Goal: Task Accomplishment & Management: Use online tool/utility

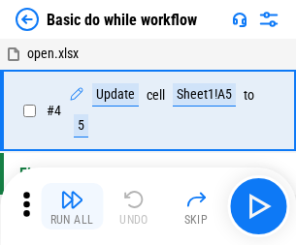
click at [72, 206] on img "button" at bounding box center [71, 199] width 23 height 23
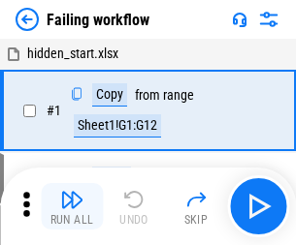
click at [72, 206] on img "button" at bounding box center [71, 199] width 23 height 23
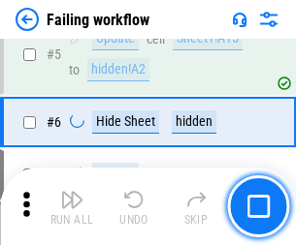
scroll to position [411, 0]
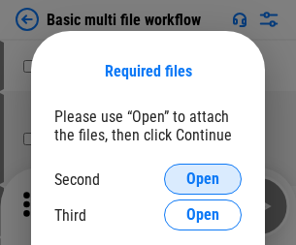
click at [203, 179] on span "Open" at bounding box center [202, 180] width 33 height 16
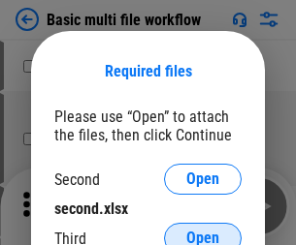
click at [203, 231] on span "Open" at bounding box center [202, 239] width 33 height 16
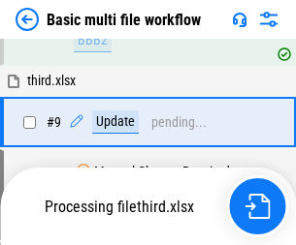
scroll to position [675, 0]
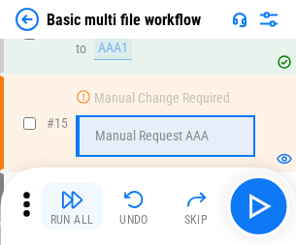
click at [72, 206] on img "button" at bounding box center [71, 199] width 23 height 23
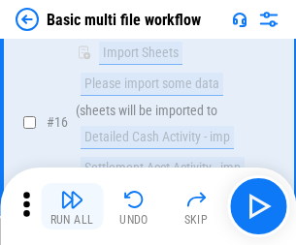
click at [72, 206] on img "button" at bounding box center [71, 199] width 23 height 23
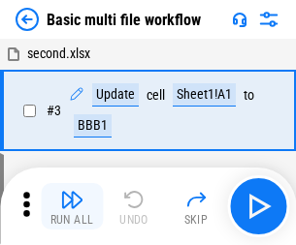
click at [72, 206] on img "button" at bounding box center [71, 199] width 23 height 23
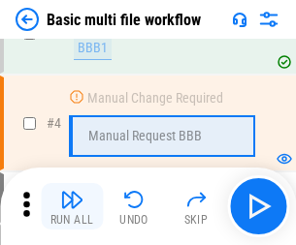
click at [72, 206] on img "button" at bounding box center [71, 199] width 23 height 23
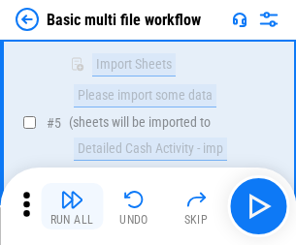
click at [72, 206] on img "button" at bounding box center [71, 199] width 23 height 23
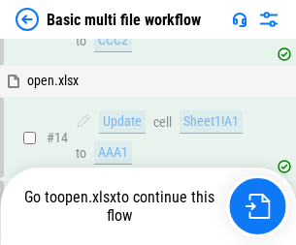
scroll to position [1154, 0]
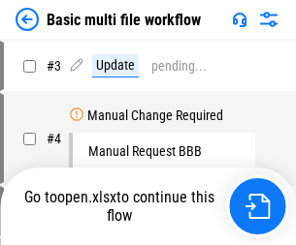
scroll to position [79, 0]
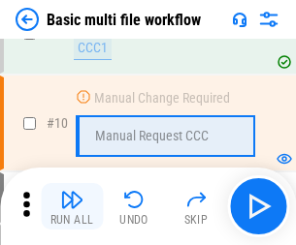
click at [72, 206] on img "button" at bounding box center [71, 199] width 23 height 23
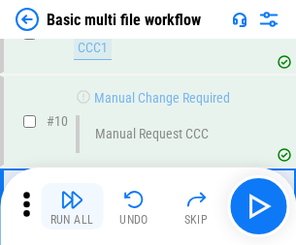
click at [72, 206] on img "button" at bounding box center [71, 199] width 23 height 23
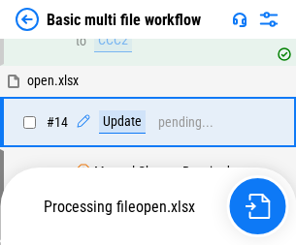
scroll to position [1014, 0]
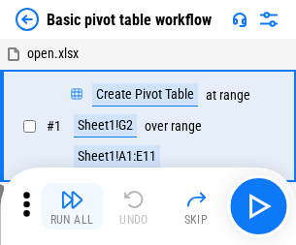
click at [72, 206] on img "button" at bounding box center [71, 199] width 23 height 23
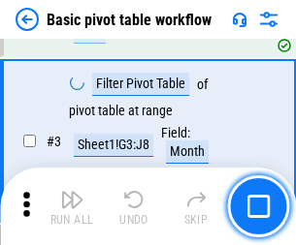
scroll to position [464, 0]
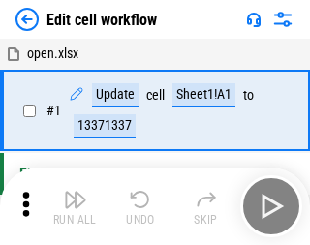
click at [72, 206] on img "button" at bounding box center [75, 199] width 23 height 23
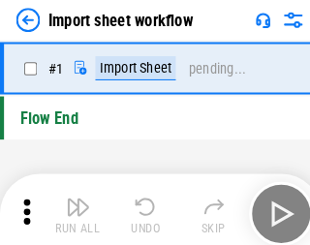
click at [72, 206] on img "button" at bounding box center [75, 199] width 23 height 23
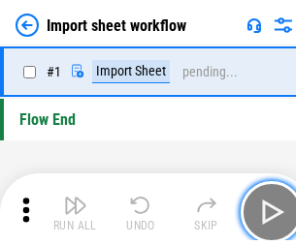
scroll to position [7, 0]
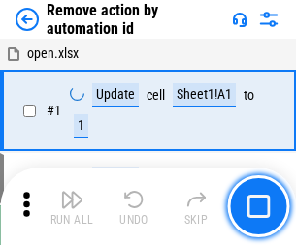
scroll to position [72, 0]
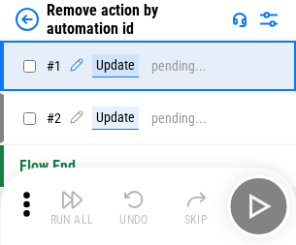
click at [72, 206] on img "button" at bounding box center [71, 199] width 23 height 23
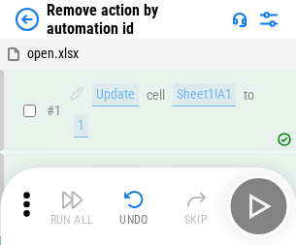
scroll to position [72, 0]
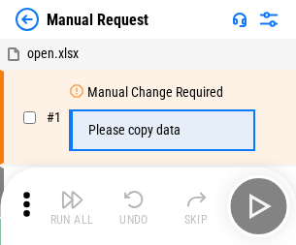
click at [72, 206] on img "button" at bounding box center [71, 199] width 23 height 23
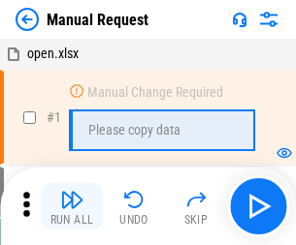
click at [72, 206] on img "button" at bounding box center [71, 199] width 23 height 23
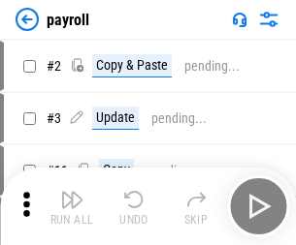
click at [72, 206] on img "button" at bounding box center [71, 199] width 23 height 23
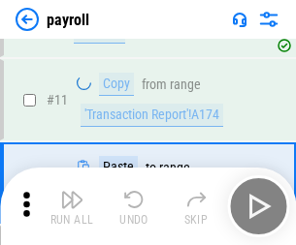
scroll to position [141, 0]
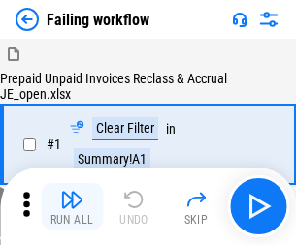
click at [72, 206] on img "button" at bounding box center [71, 199] width 23 height 23
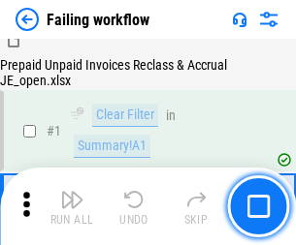
scroll to position [313, 0]
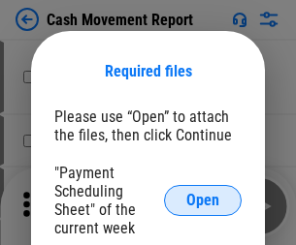
click at [203, 201] on span "Open" at bounding box center [202, 201] width 33 height 16
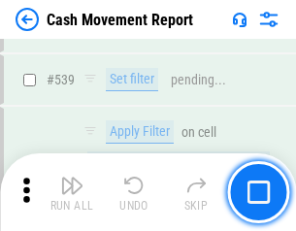
scroll to position [8605, 0]
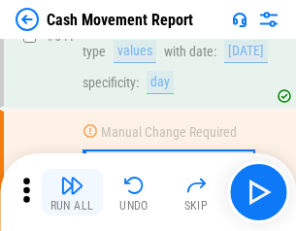
click at [72, 192] on img "button" at bounding box center [71, 185] width 23 height 23
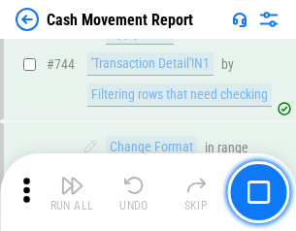
scroll to position [10325, 0]
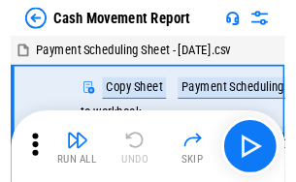
scroll to position [35, 0]
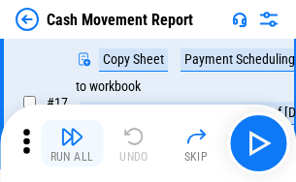
click at [72, 143] on img "button" at bounding box center [71, 136] width 23 height 23
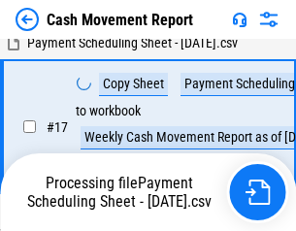
scroll to position [403, 0]
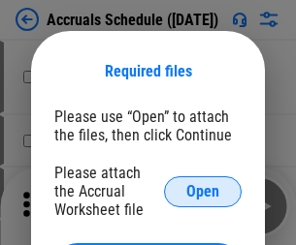
click at [203, 191] on span "Open" at bounding box center [202, 192] width 33 height 16
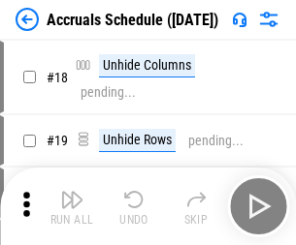
click at [72, 206] on img "button" at bounding box center [71, 199] width 23 height 23
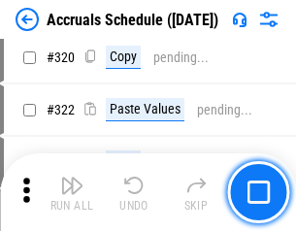
scroll to position [3606, 0]
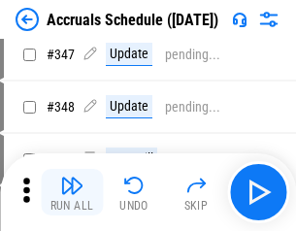
click at [72, 192] on img "button" at bounding box center [71, 185] width 23 height 23
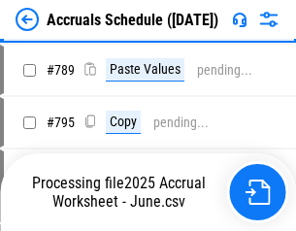
scroll to position [8144, 0]
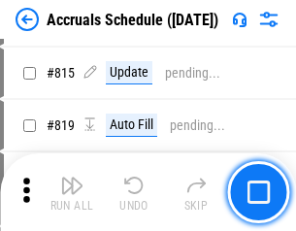
click at [72, 192] on img "button" at bounding box center [71, 185] width 23 height 23
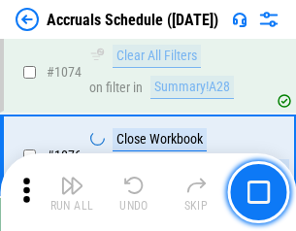
scroll to position [11612, 0]
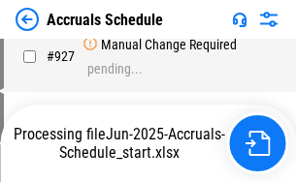
scroll to position [10454, 0]
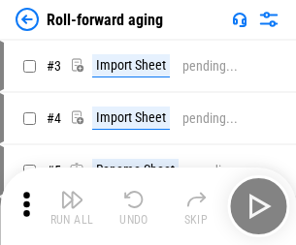
click at [72, 192] on img "button" at bounding box center [71, 199] width 23 height 23
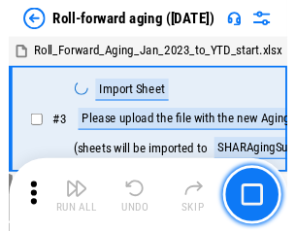
scroll to position [3, 0]
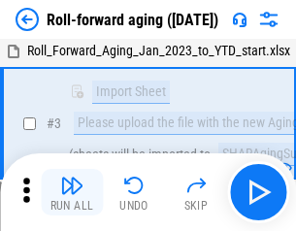
click at [72, 192] on img "button" at bounding box center [71, 185] width 23 height 23
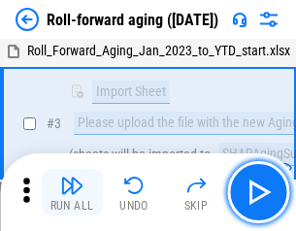
scroll to position [125, 0]
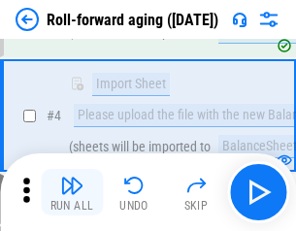
click at [72, 192] on img "button" at bounding box center [71, 185] width 23 height 23
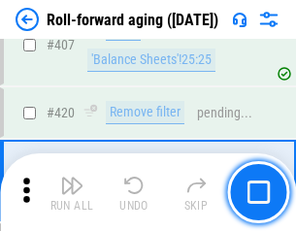
scroll to position [6723, 0]
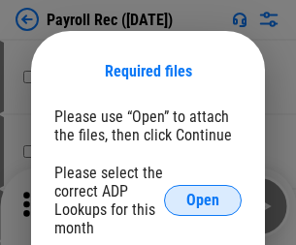
click at [203, 201] on span "Open" at bounding box center [202, 201] width 33 height 16
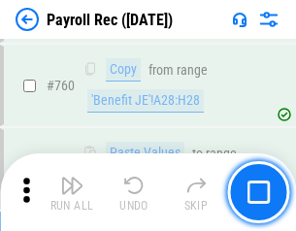
scroll to position [11726, 0]
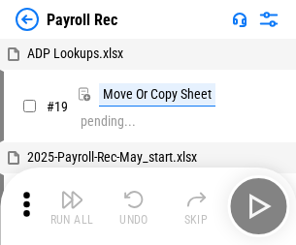
click at [72, 206] on img "button" at bounding box center [71, 199] width 23 height 23
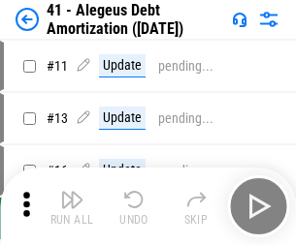
click at [72, 206] on img "button" at bounding box center [71, 199] width 23 height 23
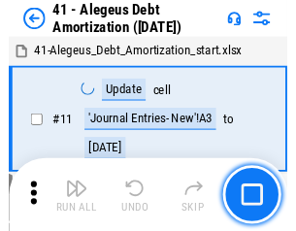
scroll to position [239, 0]
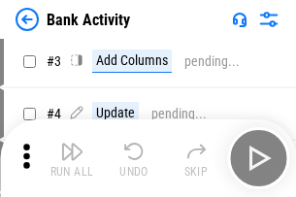
click at [72, 158] on img "button" at bounding box center [71, 151] width 23 height 23
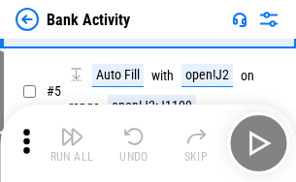
scroll to position [103, 0]
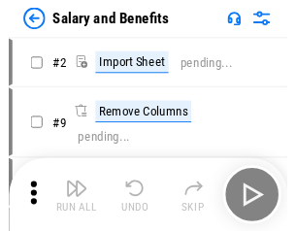
scroll to position [26, 0]
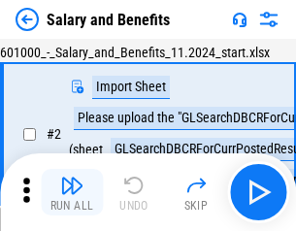
click at [72, 192] on img "button" at bounding box center [71, 185] width 23 height 23
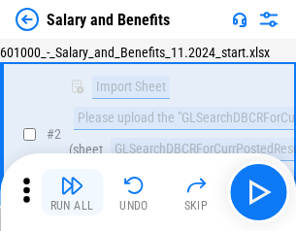
click at [72, 192] on img "button" at bounding box center [71, 185] width 23 height 23
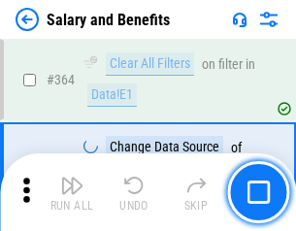
scroll to position [9130, 0]
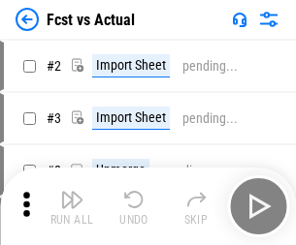
click at [72, 192] on img "button" at bounding box center [71, 199] width 23 height 23
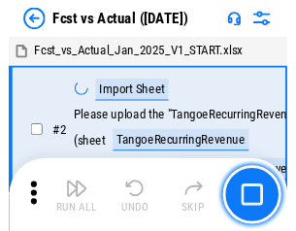
scroll to position [25, 0]
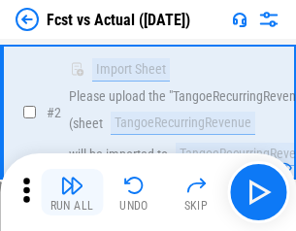
click at [72, 192] on img "button" at bounding box center [71, 185] width 23 height 23
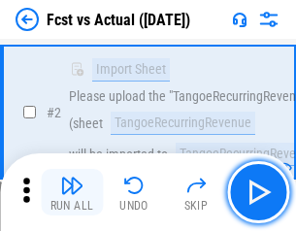
scroll to position [181, 0]
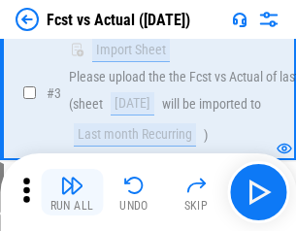
click at [72, 192] on img "button" at bounding box center [71, 185] width 23 height 23
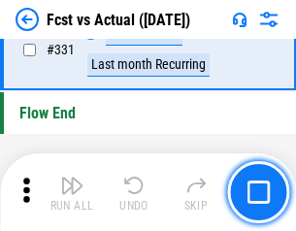
scroll to position [9280, 0]
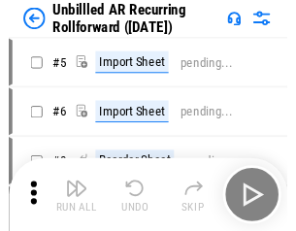
scroll to position [42, 0]
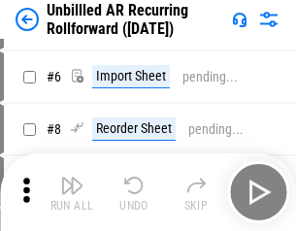
click at [72, 192] on img "button" at bounding box center [71, 185] width 23 height 23
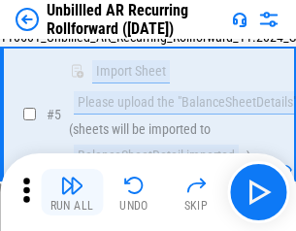
click at [72, 192] on img "button" at bounding box center [71, 185] width 23 height 23
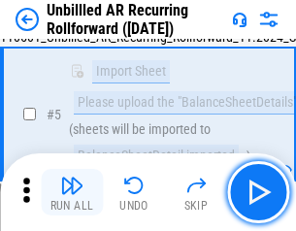
scroll to position [182, 0]
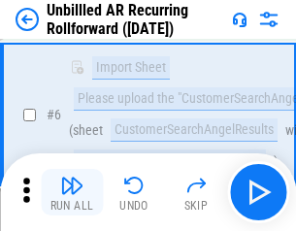
click at [72, 192] on img "button" at bounding box center [71, 185] width 23 height 23
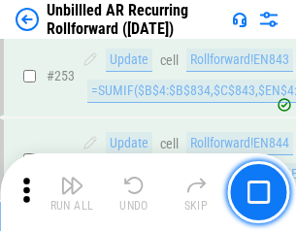
scroll to position [6585, 0]
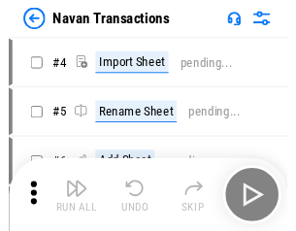
scroll to position [31, 0]
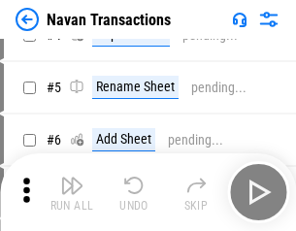
click at [72, 192] on img "button" at bounding box center [71, 185] width 23 height 23
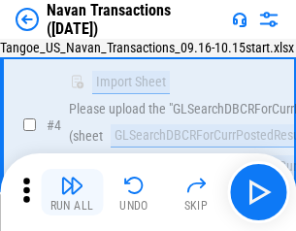
click at [72, 192] on img "button" at bounding box center [71, 185] width 23 height 23
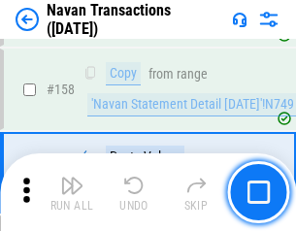
scroll to position [6286, 0]
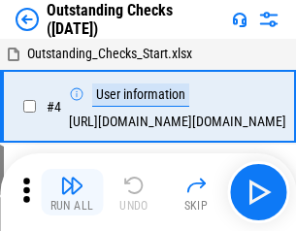
click at [72, 192] on img "button" at bounding box center [71, 185] width 23 height 23
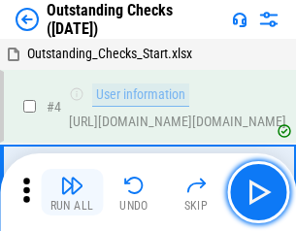
scroll to position [81, 0]
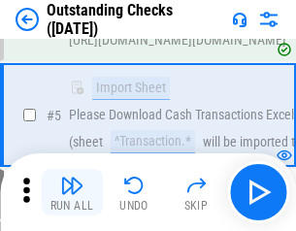
click at [72, 192] on img "button" at bounding box center [71, 185] width 23 height 23
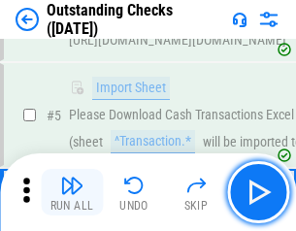
scroll to position [203, 0]
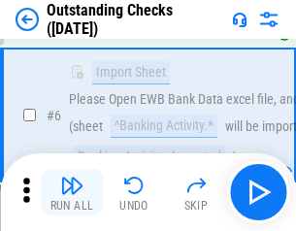
click at [72, 192] on img "button" at bounding box center [71, 185] width 23 height 23
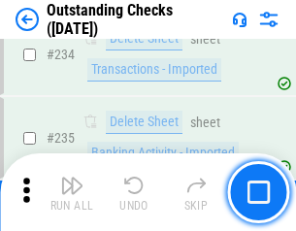
scroll to position [5887, 0]
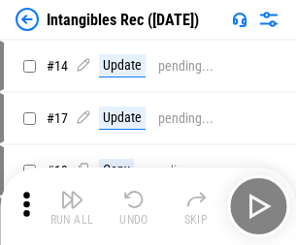
click at [72, 206] on img "button" at bounding box center [71, 199] width 23 height 23
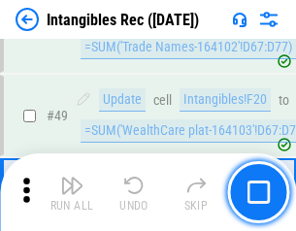
scroll to position [755, 0]
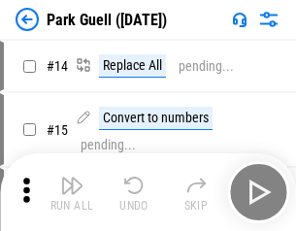
click at [72, 192] on img "button" at bounding box center [71, 185] width 23 height 23
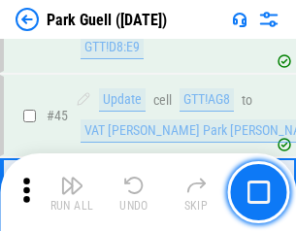
scroll to position [2425, 0]
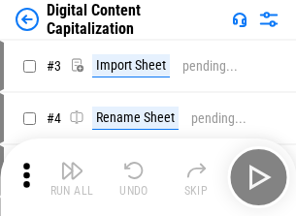
click at [72, 163] on img "button" at bounding box center [71, 170] width 23 height 23
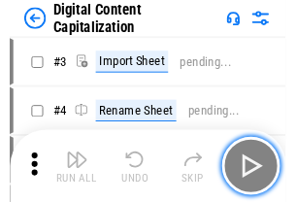
scroll to position [56, 0]
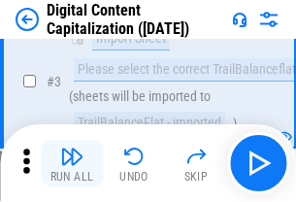
click at [72, 163] on img "button" at bounding box center [71, 155] width 23 height 23
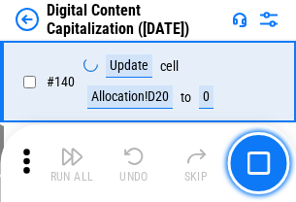
scroll to position [2056, 0]
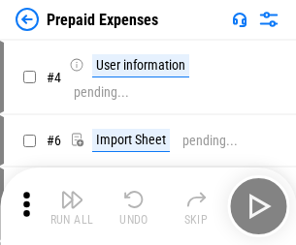
click at [72, 192] on img "button" at bounding box center [71, 199] width 23 height 23
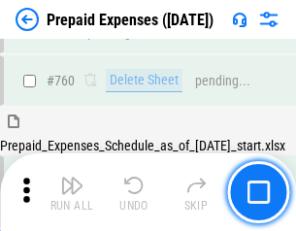
scroll to position [5374, 0]
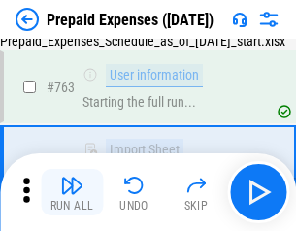
click at [72, 192] on img "button" at bounding box center [71, 185] width 23 height 23
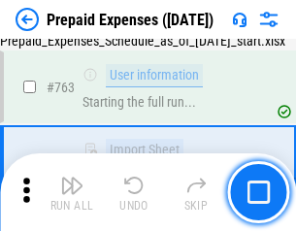
scroll to position [5488, 0]
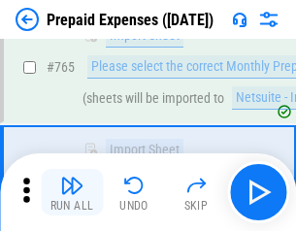
click at [72, 192] on img "button" at bounding box center [71, 185] width 23 height 23
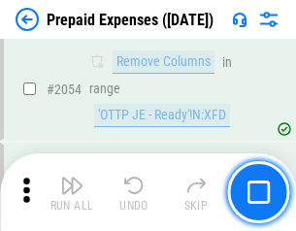
scroll to position [20266, 0]
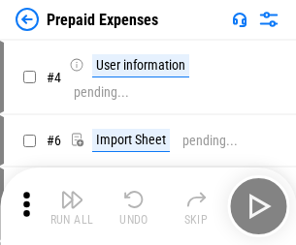
click at [72, 206] on img "button" at bounding box center [71, 199] width 23 height 23
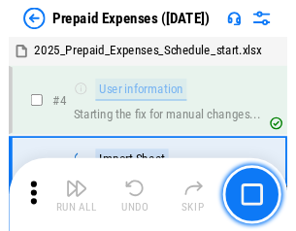
scroll to position [85, 0]
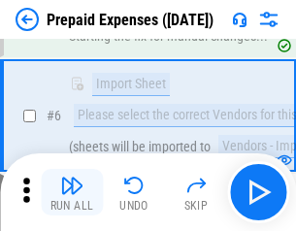
click at [72, 192] on img "button" at bounding box center [71, 185] width 23 height 23
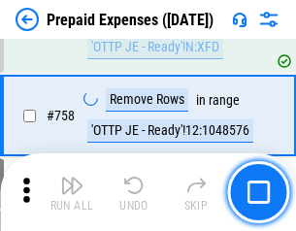
scroll to position [6908, 0]
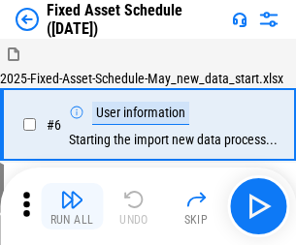
click at [72, 206] on img "button" at bounding box center [71, 199] width 23 height 23
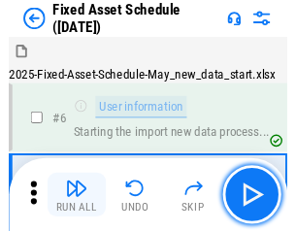
scroll to position [105, 0]
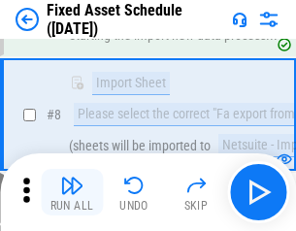
click at [72, 192] on img "button" at bounding box center [71, 185] width 23 height 23
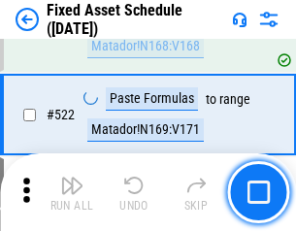
scroll to position [6739, 0]
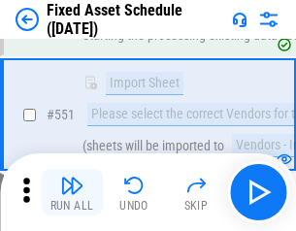
click at [72, 192] on img "button" at bounding box center [71, 185] width 23 height 23
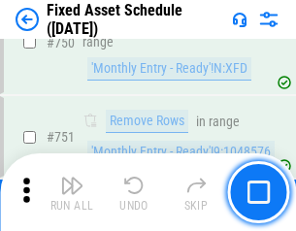
scroll to position [9452, 0]
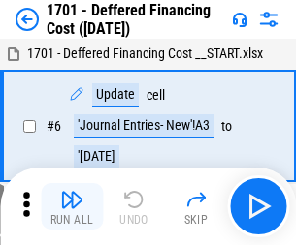
click at [72, 206] on img "button" at bounding box center [71, 199] width 23 height 23
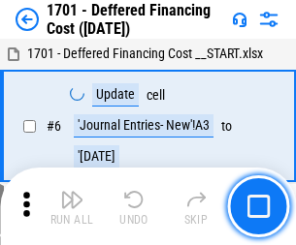
scroll to position [233, 0]
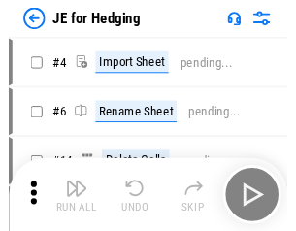
scroll to position [3, 0]
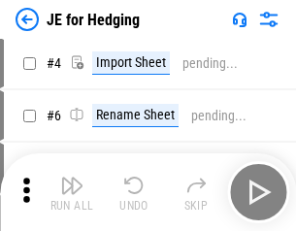
click at [72, 192] on img "button" at bounding box center [71, 185] width 23 height 23
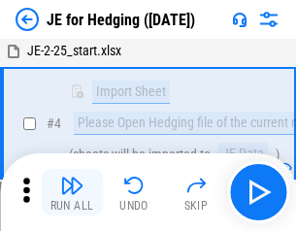
click at [72, 192] on img "button" at bounding box center [71, 185] width 23 height 23
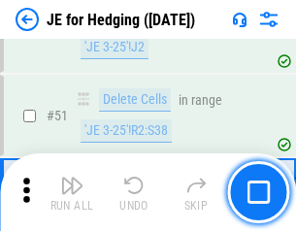
scroll to position [1255, 0]
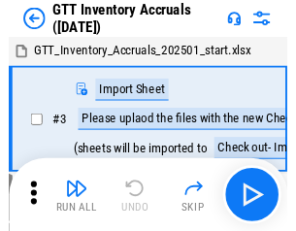
scroll to position [3, 0]
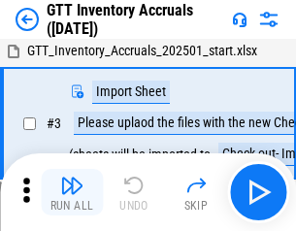
click at [72, 192] on img "button" at bounding box center [71, 185] width 23 height 23
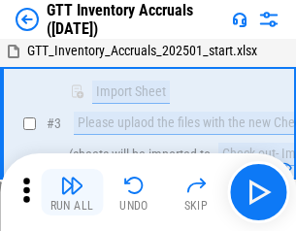
click at [72, 192] on img "button" at bounding box center [71, 185] width 23 height 23
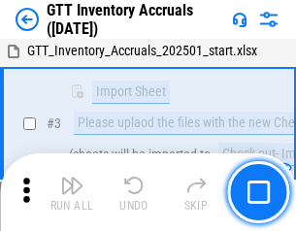
scroll to position [125, 0]
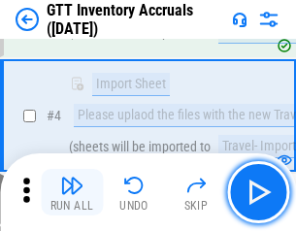
click at [72, 192] on img "button" at bounding box center [71, 185] width 23 height 23
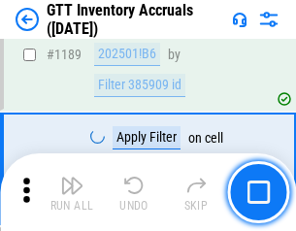
scroll to position [15832, 0]
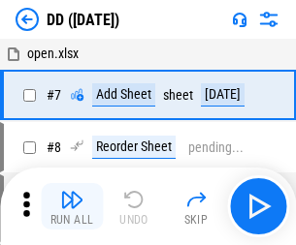
click at [72, 206] on img "button" at bounding box center [71, 199] width 23 height 23
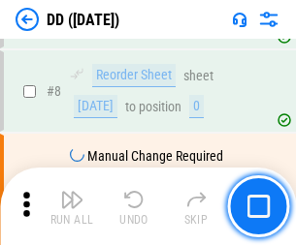
scroll to position [187, 0]
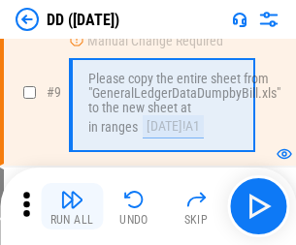
click at [72, 206] on img "button" at bounding box center [71, 199] width 23 height 23
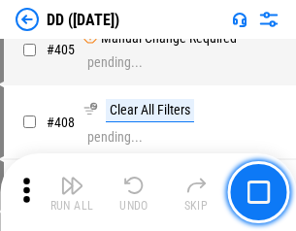
scroll to position [8674, 0]
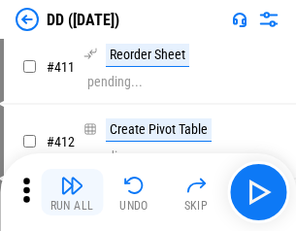
click at [72, 192] on img "button" at bounding box center [71, 185] width 23 height 23
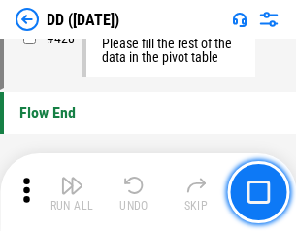
scroll to position [9279, 0]
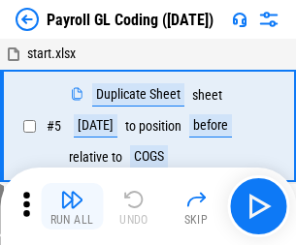
click at [72, 206] on img "button" at bounding box center [71, 199] width 23 height 23
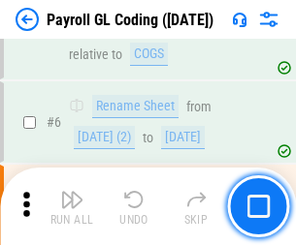
scroll to position [233, 0]
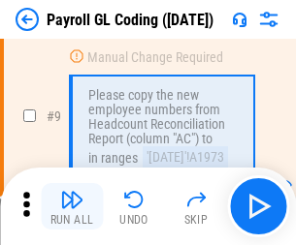
click at [72, 206] on img "button" at bounding box center [71, 199] width 23 height 23
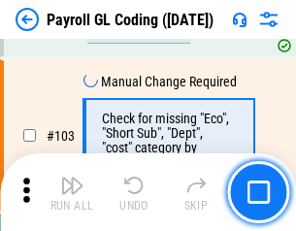
scroll to position [4549, 0]
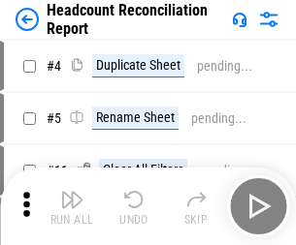
click at [72, 206] on img "button" at bounding box center [71, 199] width 23 height 23
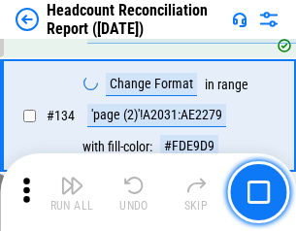
scroll to position [2331, 0]
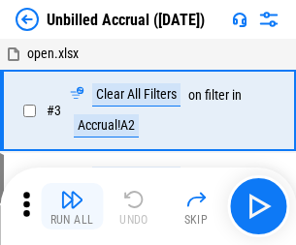
click at [72, 206] on img "button" at bounding box center [71, 199] width 23 height 23
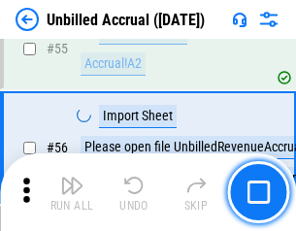
scroll to position [2024, 0]
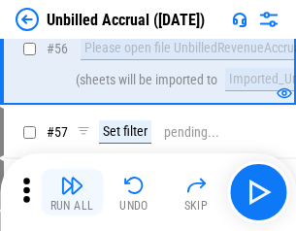
click at [72, 192] on img "button" at bounding box center [71, 185] width 23 height 23
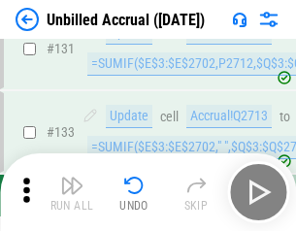
scroll to position [5775, 0]
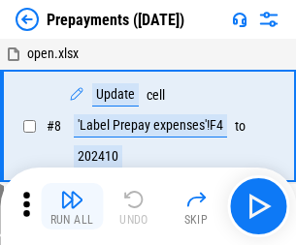
click at [72, 206] on img "button" at bounding box center [71, 199] width 23 height 23
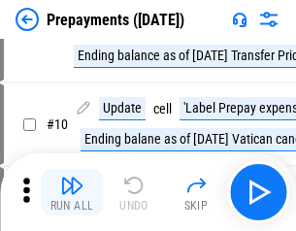
scroll to position [121, 0]
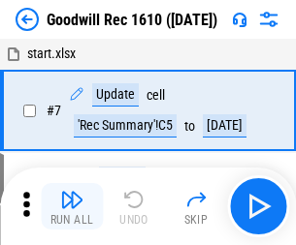
click at [72, 206] on img "button" at bounding box center [71, 199] width 23 height 23
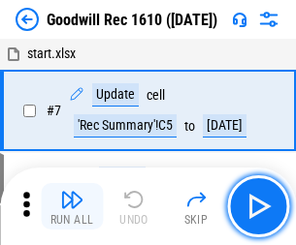
scroll to position [332, 0]
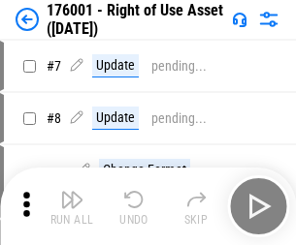
click at [72, 206] on img "button" at bounding box center [71, 199] width 23 height 23
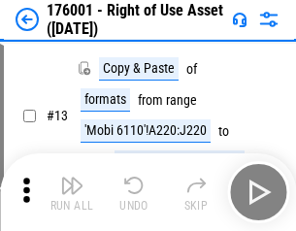
scroll to position [125, 0]
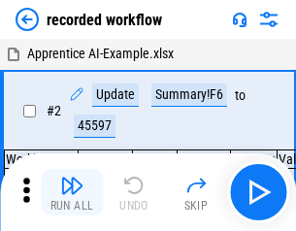
click at [72, 192] on img "button" at bounding box center [71, 185] width 23 height 23
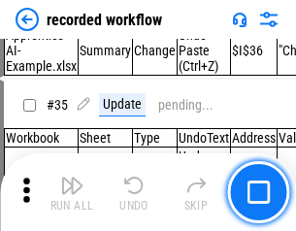
scroll to position [6060, 0]
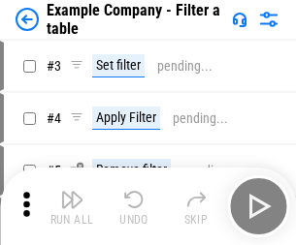
click at [72, 206] on img "button" at bounding box center [71, 199] width 23 height 23
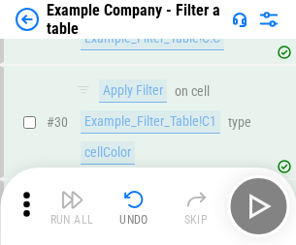
scroll to position [1774, 0]
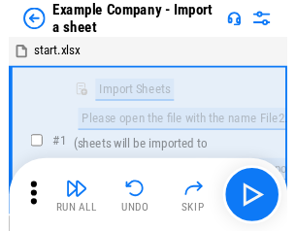
scroll to position [30, 0]
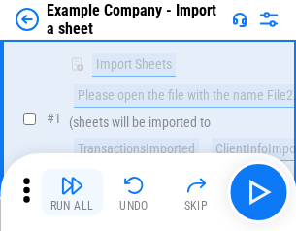
click at [72, 192] on img "button" at bounding box center [71, 185] width 23 height 23
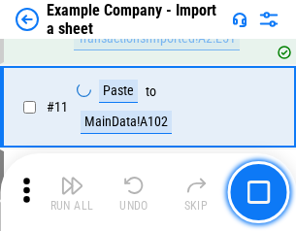
scroll to position [428, 0]
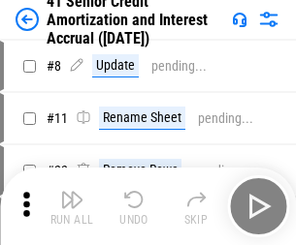
click at [72, 192] on img "button" at bounding box center [71, 199] width 23 height 23
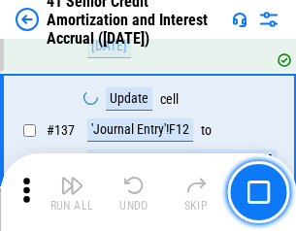
scroll to position [1780, 0]
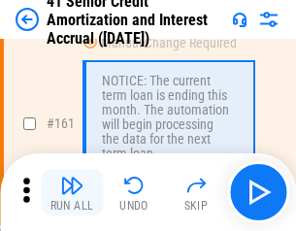
click at [72, 192] on img "button" at bounding box center [71, 185] width 23 height 23
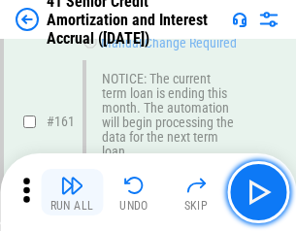
scroll to position [2074, 0]
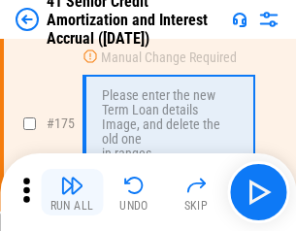
click at [72, 192] on img "button" at bounding box center [71, 185] width 23 height 23
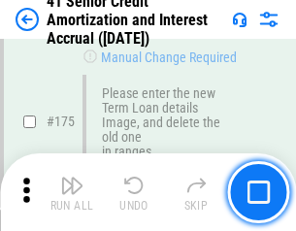
scroll to position [2270, 0]
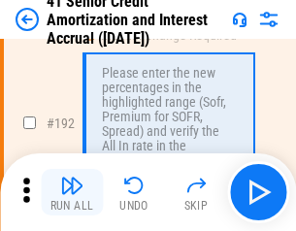
click at [72, 192] on img "button" at bounding box center [71, 185] width 23 height 23
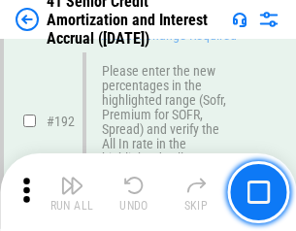
scroll to position [2474, 0]
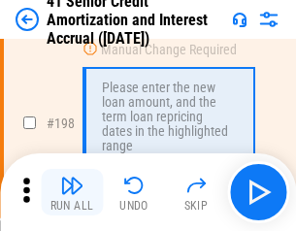
click at [72, 192] on img "button" at bounding box center [71, 185] width 23 height 23
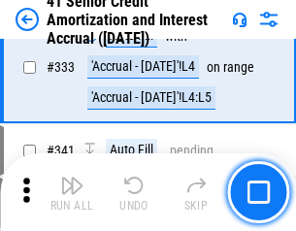
scroll to position [4953, 0]
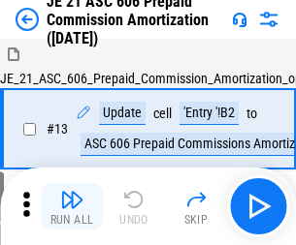
click at [72, 192] on img "button" at bounding box center [71, 199] width 23 height 23
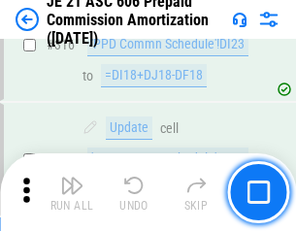
scroll to position [3620, 0]
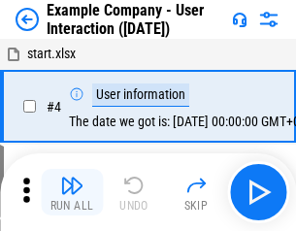
click at [72, 192] on img "button" at bounding box center [71, 185] width 23 height 23
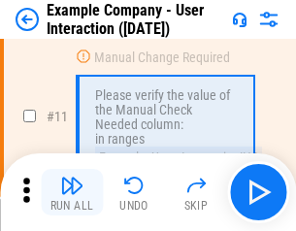
click at [72, 192] on img "button" at bounding box center [71, 185] width 23 height 23
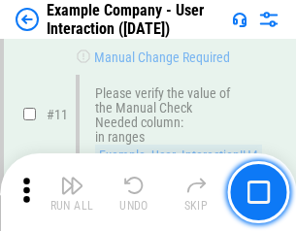
scroll to position [420, 0]
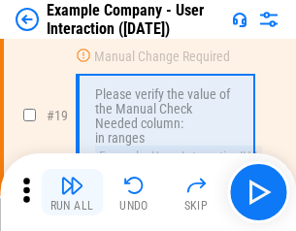
click at [72, 192] on img "button" at bounding box center [71, 185] width 23 height 23
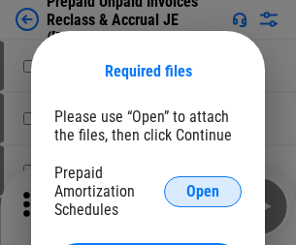
click at [203, 191] on span "Open" at bounding box center [202, 192] width 33 height 16
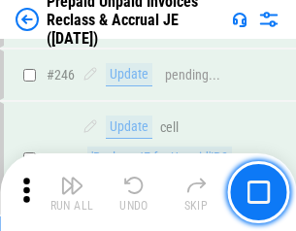
scroll to position [2617, 0]
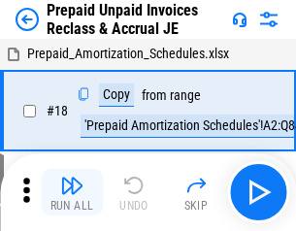
click at [72, 192] on img "button" at bounding box center [71, 185] width 23 height 23
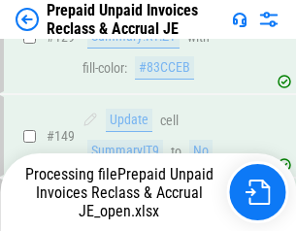
scroll to position [1588, 0]
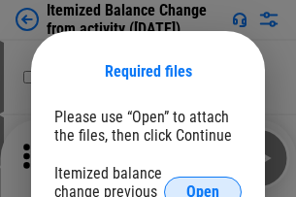
click at [203, 184] on span "Open" at bounding box center [202, 192] width 33 height 16
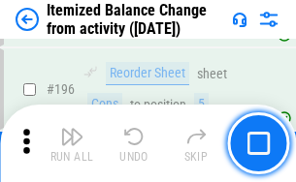
scroll to position [3731, 0]
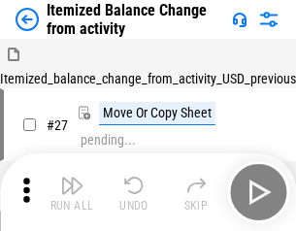
scroll to position [30, 0]
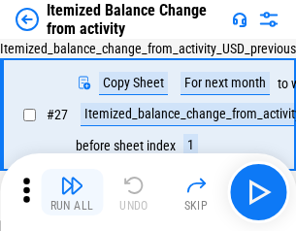
click at [72, 192] on img "button" at bounding box center [71, 185] width 23 height 23
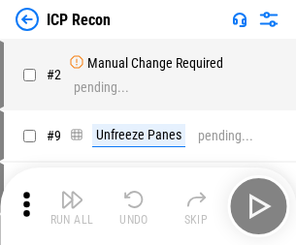
scroll to position [9, 0]
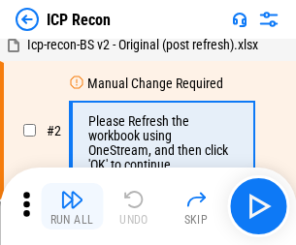
click at [72, 206] on img "button" at bounding box center [71, 199] width 23 height 23
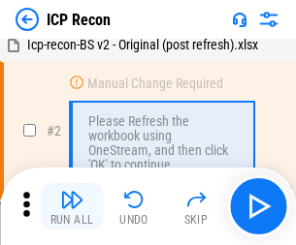
click at [72, 206] on img "button" at bounding box center [71, 199] width 23 height 23
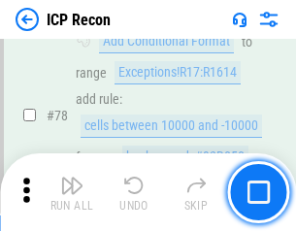
scroll to position [1900, 0]
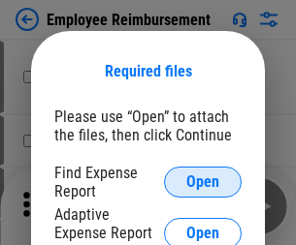
click at [203, 182] on span "Open" at bounding box center [202, 182] width 33 height 16
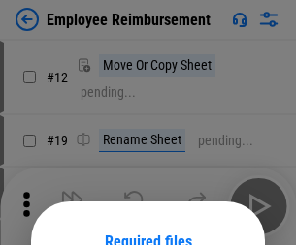
scroll to position [171, 0]
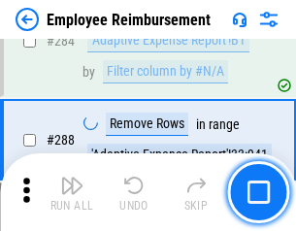
scroll to position [5270, 0]
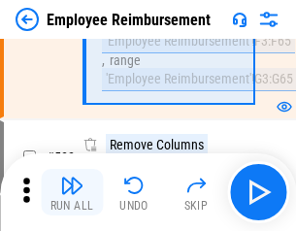
click at [72, 192] on img "button" at bounding box center [71, 185] width 23 height 23
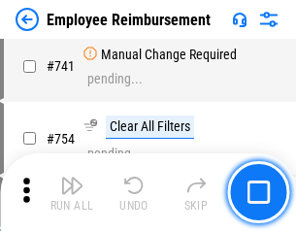
scroll to position [13602, 0]
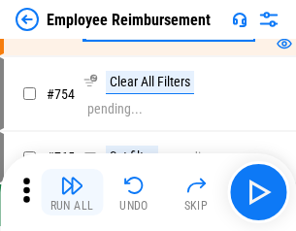
click at [72, 192] on img "button" at bounding box center [71, 185] width 23 height 23
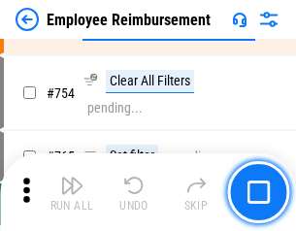
click at [72, 192] on img "button" at bounding box center [71, 185] width 23 height 23
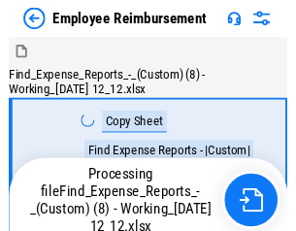
scroll to position [66, 0]
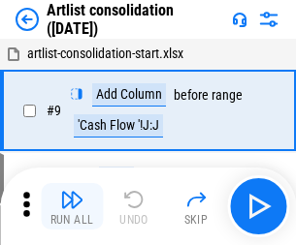
click at [72, 206] on img "button" at bounding box center [71, 199] width 23 height 23
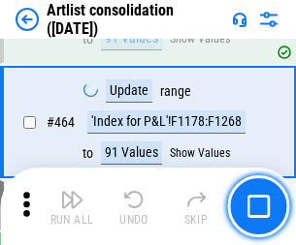
scroll to position [8489, 0]
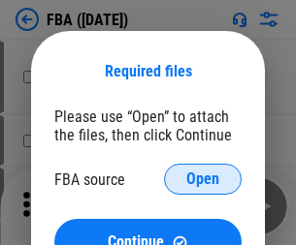
click at [203, 179] on span "Open" at bounding box center [202, 180] width 33 height 16
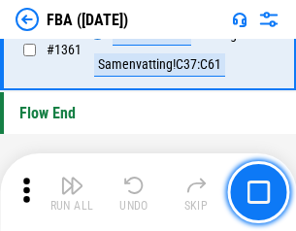
scroll to position [20821, 0]
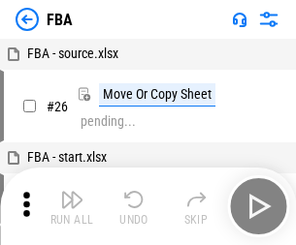
scroll to position [19, 0]
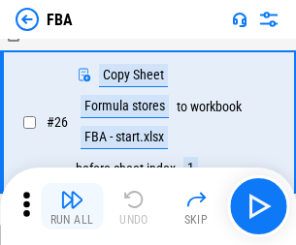
click at [72, 206] on img "button" at bounding box center [71, 199] width 23 height 23
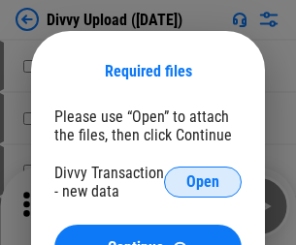
click at [203, 182] on span "Open" at bounding box center [202, 182] width 33 height 16
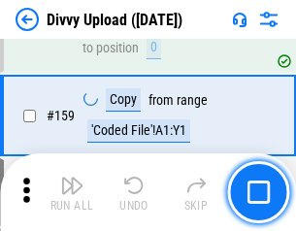
scroll to position [2008, 0]
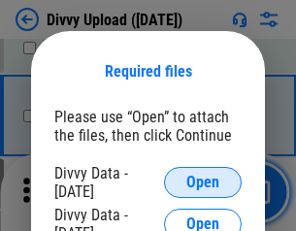
click at [203, 182] on span "Open" at bounding box center [202, 182] width 33 height 16
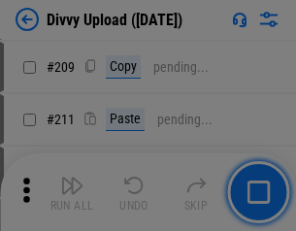
scroll to position [3293, 0]
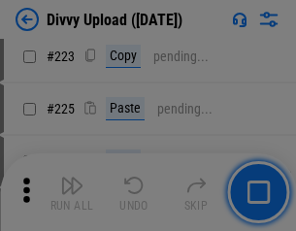
scroll to position [3869, 0]
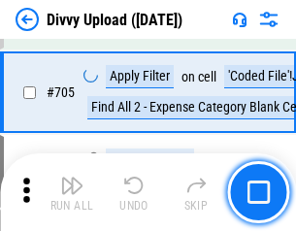
scroll to position [13263, 0]
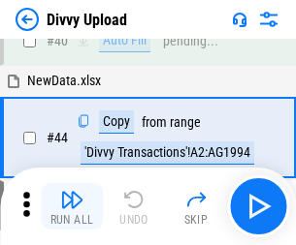
click at [72, 206] on img "button" at bounding box center [71, 199] width 23 height 23
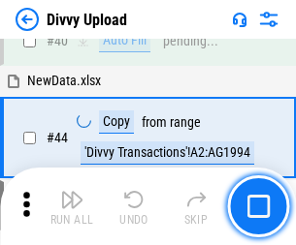
scroll to position [213, 0]
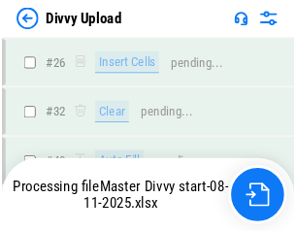
scroll to position [2008, 0]
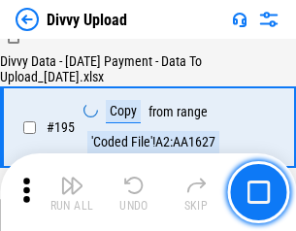
scroll to position [2710, 0]
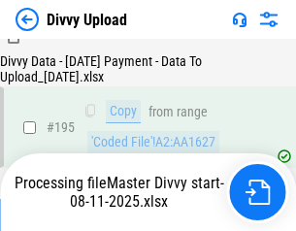
scroll to position [2710, 0]
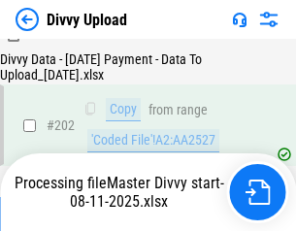
scroll to position [3153, 0]
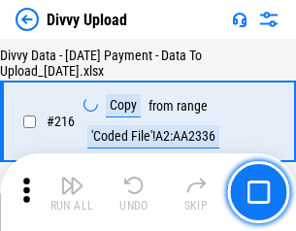
scroll to position [3992, 0]
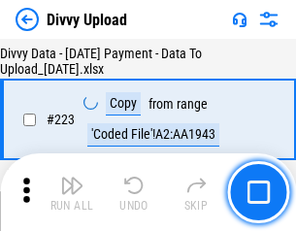
scroll to position [4420, 0]
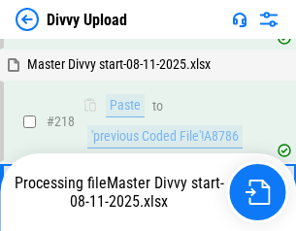
scroll to position [4091, 0]
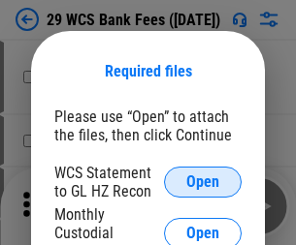
click at [203, 182] on span "Open" at bounding box center [202, 182] width 33 height 16
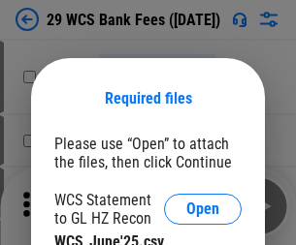
scroll to position [27, 0]
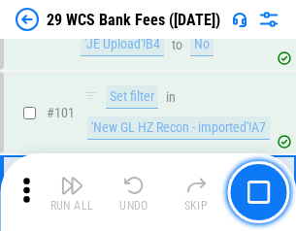
scroll to position [1889, 0]
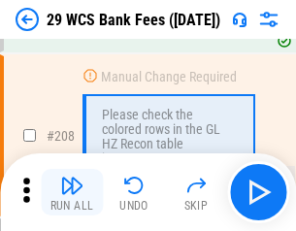
click at [72, 192] on img "button" at bounding box center [71, 185] width 23 height 23
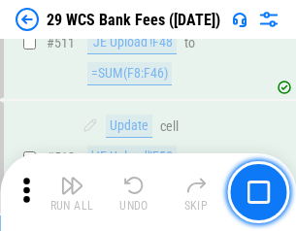
scroll to position [9754, 0]
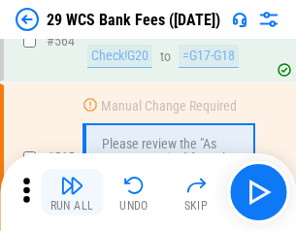
click at [72, 192] on img "button" at bounding box center [71, 185] width 23 height 23
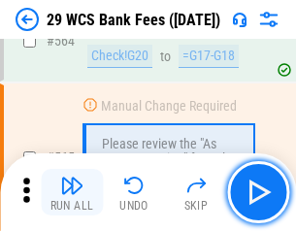
scroll to position [10485, 0]
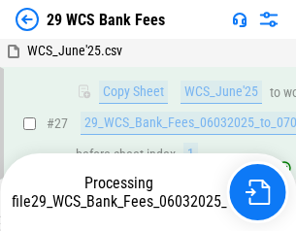
scroll to position [792, 0]
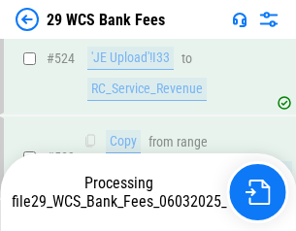
scroll to position [10463, 0]
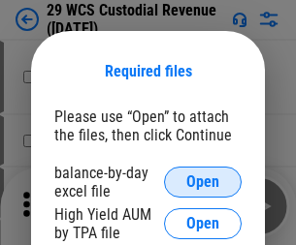
click at [203, 182] on span "Open" at bounding box center [202, 182] width 33 height 16
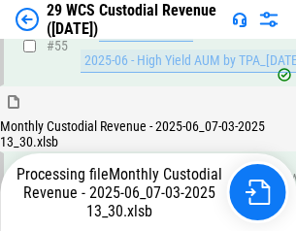
scroll to position [1453, 0]
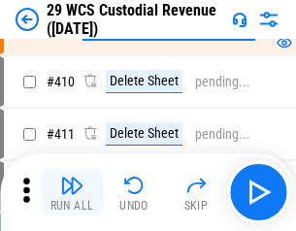
click at [72, 192] on img "button" at bounding box center [71, 185] width 23 height 23
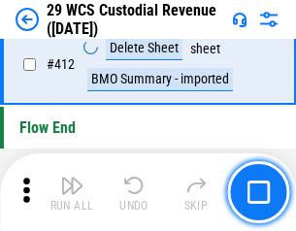
scroll to position [9259, 0]
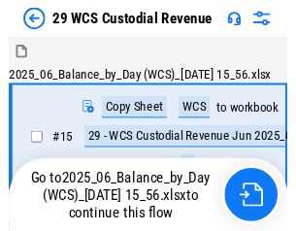
scroll to position [47, 0]
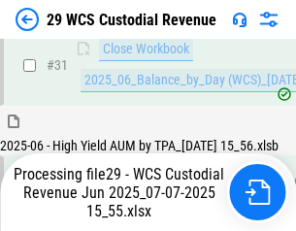
scroll to position [996, 0]
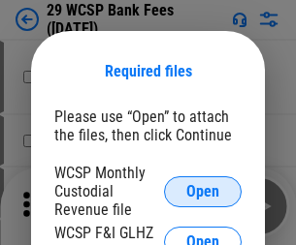
click at [203, 191] on span "Open" at bounding box center [202, 192] width 33 height 16
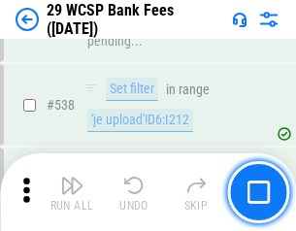
scroll to position [7449, 0]
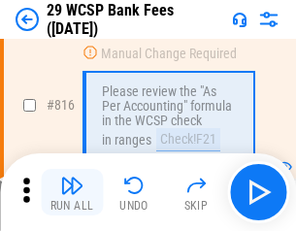
click at [72, 192] on img "button" at bounding box center [71, 185] width 23 height 23
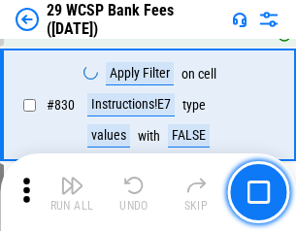
scroll to position [12301, 0]
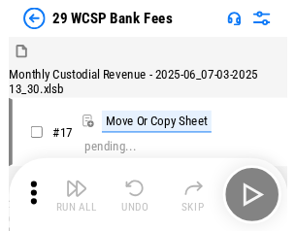
scroll to position [47, 0]
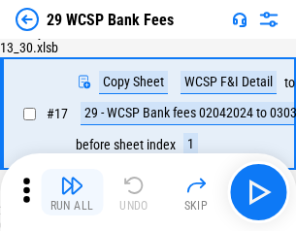
click at [72, 192] on img "button" at bounding box center [71, 185] width 23 height 23
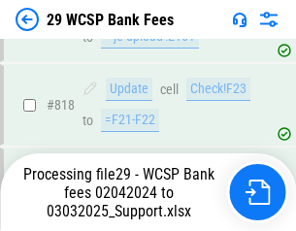
scroll to position [11921, 0]
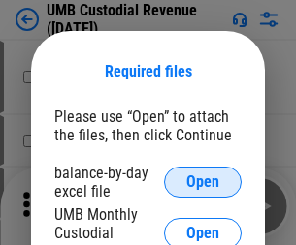
click at [203, 182] on span "Open" at bounding box center [202, 182] width 33 height 16
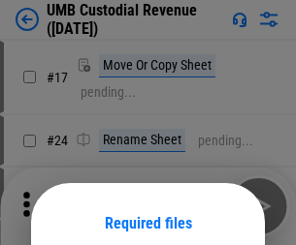
scroll to position [152, 0]
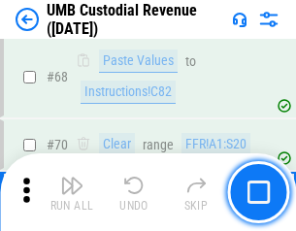
scroll to position [1429, 0]
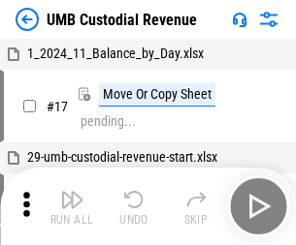
scroll to position [15, 0]
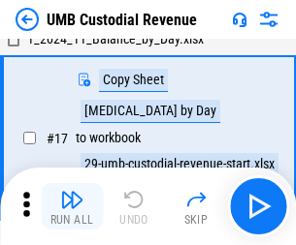
click at [72, 206] on img "button" at bounding box center [71, 199] width 23 height 23
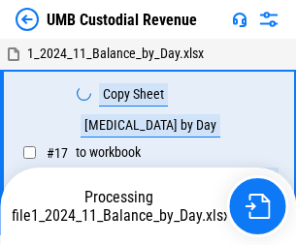
scroll to position [15, 0]
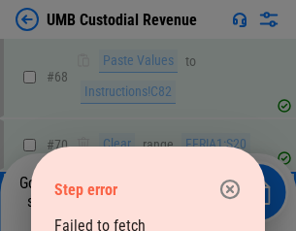
scroll to position [1449, 0]
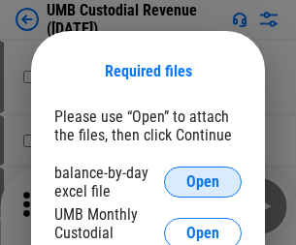
click at [203, 182] on span "Open" at bounding box center [202, 182] width 33 height 16
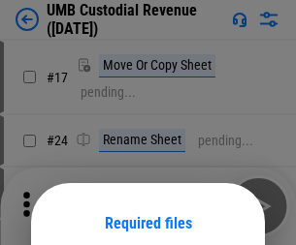
scroll to position [152, 0]
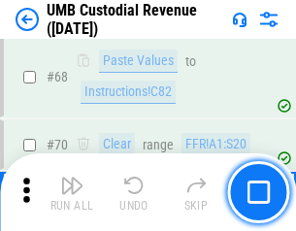
scroll to position [1429, 0]
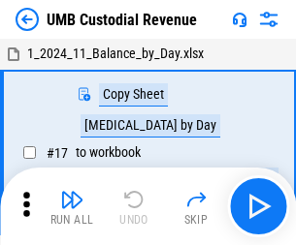
scroll to position [15, 0]
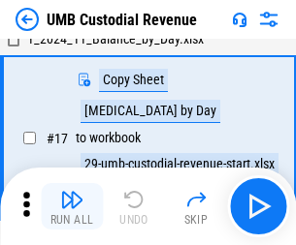
click at [72, 206] on img "button" at bounding box center [71, 199] width 23 height 23
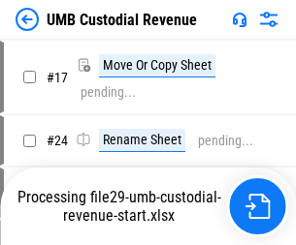
scroll to position [7, 0]
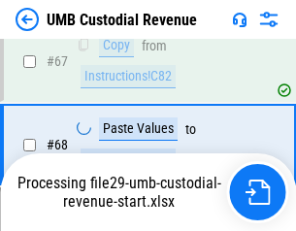
scroll to position [1449, 0]
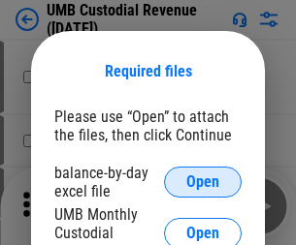
click at [203, 182] on span "Open" at bounding box center [202, 182] width 33 height 16
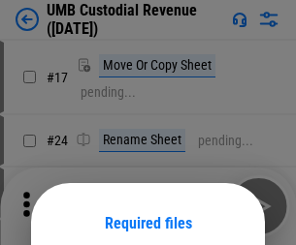
scroll to position [152, 0]
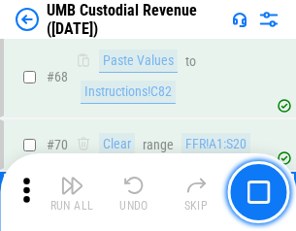
scroll to position [1429, 0]
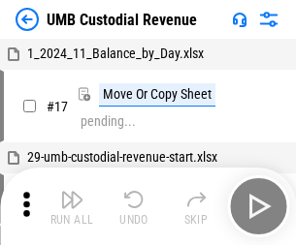
scroll to position [15, 0]
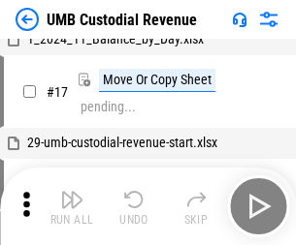
click at [72, 206] on img "button" at bounding box center [71, 199] width 23 height 23
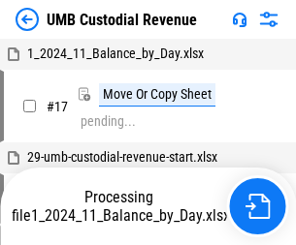
scroll to position [15, 0]
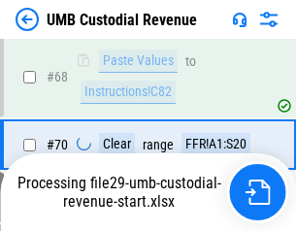
scroll to position [1449, 0]
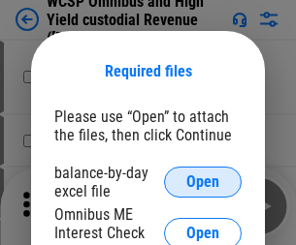
click at [203, 182] on span "Open" at bounding box center [202, 182] width 33 height 16
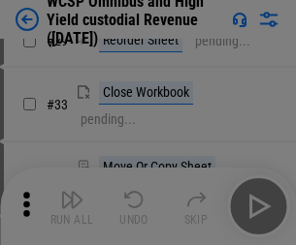
scroll to position [443, 0]
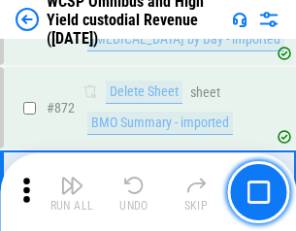
scroll to position [16409, 0]
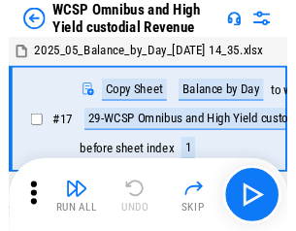
scroll to position [11, 0]
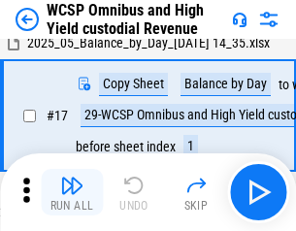
click at [72, 192] on img "button" at bounding box center [71, 185] width 23 height 23
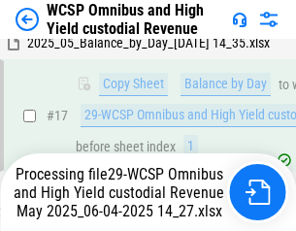
scroll to position [403, 0]
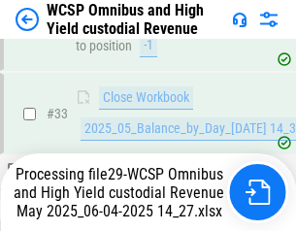
scroll to position [1417, 0]
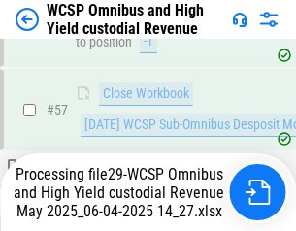
scroll to position [1989, 0]
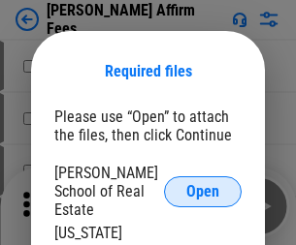
click at [203, 184] on span "Open" at bounding box center [202, 192] width 33 height 16
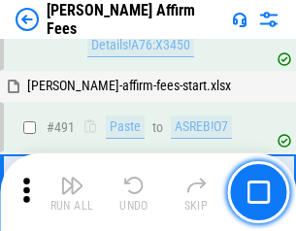
scroll to position [5272, 0]
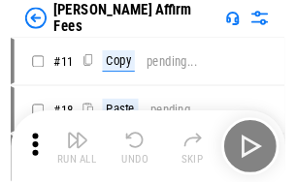
scroll to position [19, 0]
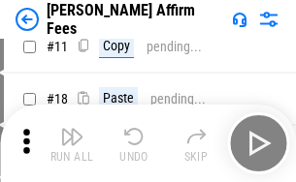
click at [72, 143] on img "button" at bounding box center [71, 136] width 23 height 23
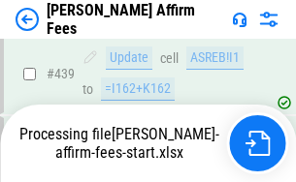
scroll to position [5085, 0]
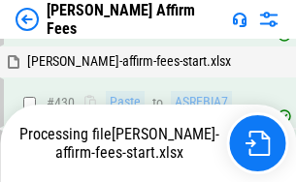
scroll to position [5114, 0]
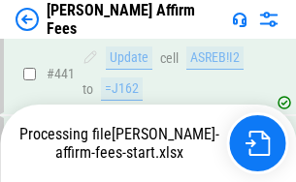
scroll to position [5085, 0]
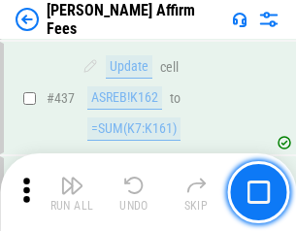
scroll to position [5060, 0]
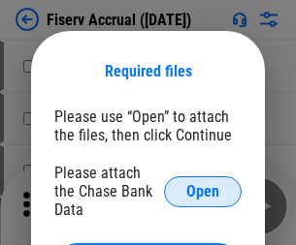
click at [203, 184] on span "Open" at bounding box center [202, 192] width 33 height 16
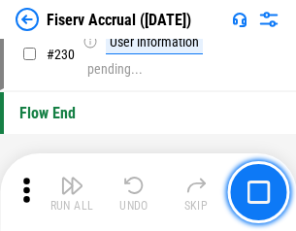
scroll to position [6143, 0]
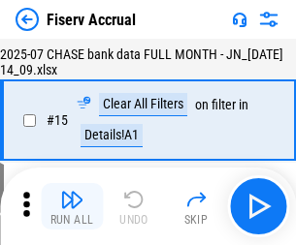
click at [72, 206] on img "button" at bounding box center [71, 199] width 23 height 23
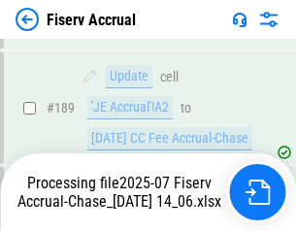
scroll to position [5097, 0]
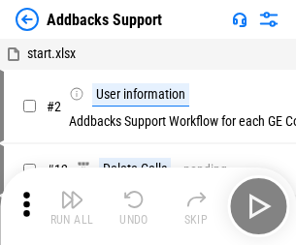
click at [72, 192] on img "button" at bounding box center [71, 199] width 23 height 23
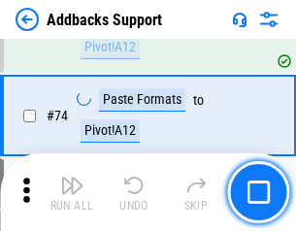
scroll to position [1411, 0]
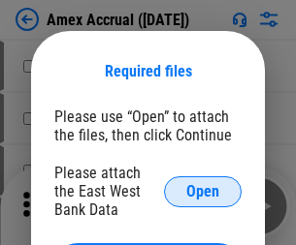
click at [203, 191] on span "Open" at bounding box center [202, 192] width 33 height 16
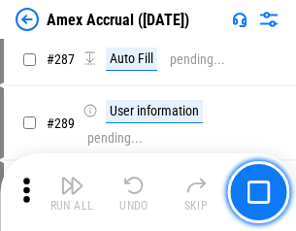
scroll to position [5560, 0]
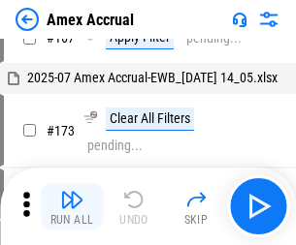
click at [72, 206] on img "button" at bounding box center [71, 199] width 23 height 23
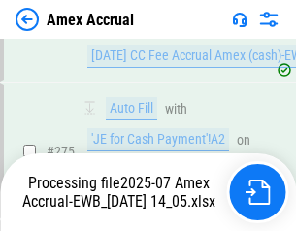
scroll to position [5778, 0]
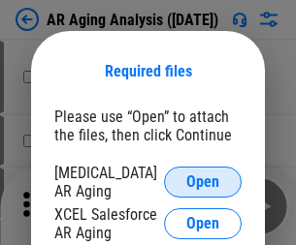
click at [203, 179] on span "Open" at bounding box center [202, 182] width 33 height 16
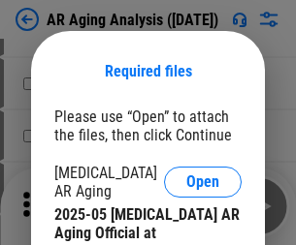
scroll to position [584, 0]
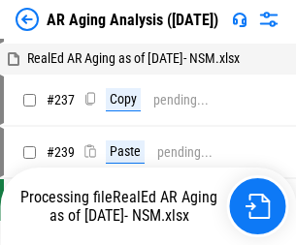
scroll to position [19, 0]
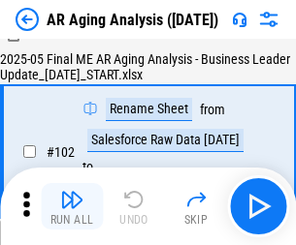
click at [72, 206] on img "button" at bounding box center [71, 199] width 23 height 23
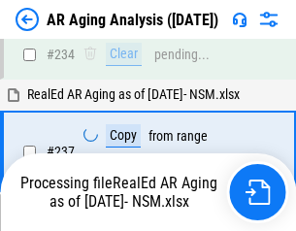
scroll to position [3005, 0]
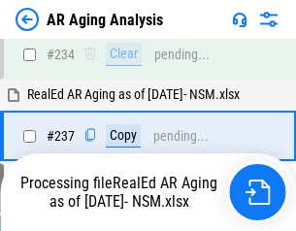
scroll to position [2983, 0]
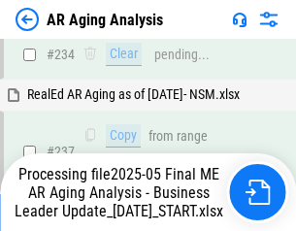
scroll to position [2983, 0]
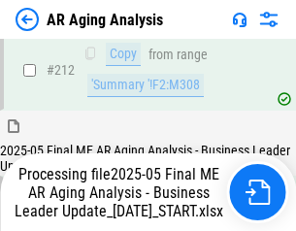
scroll to position [2983, 0]
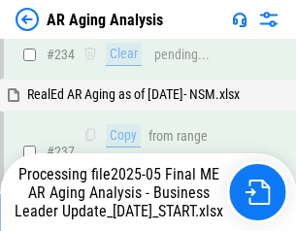
scroll to position [2983, 0]
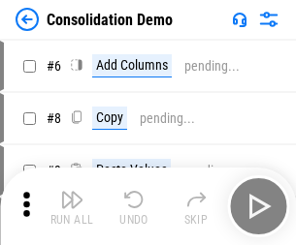
click at [72, 206] on img "button" at bounding box center [71, 199] width 23 height 23
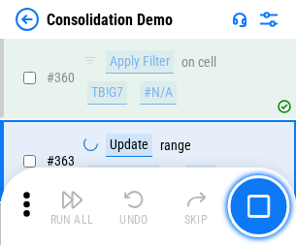
scroll to position [6498, 0]
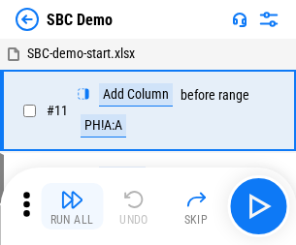
click at [72, 206] on img "button" at bounding box center [71, 199] width 23 height 23
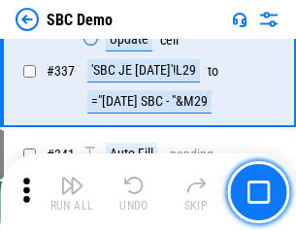
scroll to position [5100, 0]
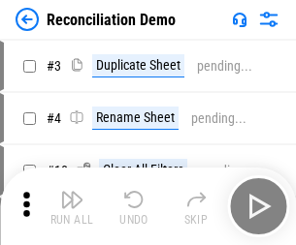
click at [72, 206] on img "button" at bounding box center [71, 199] width 23 height 23
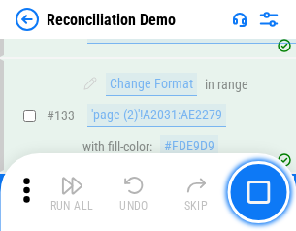
scroll to position [2302, 0]
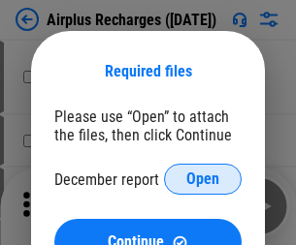
click at [203, 179] on span "Open" at bounding box center [202, 180] width 33 height 16
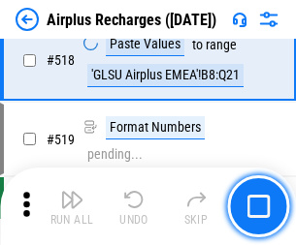
scroll to position [8343, 0]
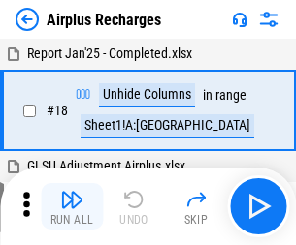
click at [72, 206] on img "button" at bounding box center [71, 199] width 23 height 23
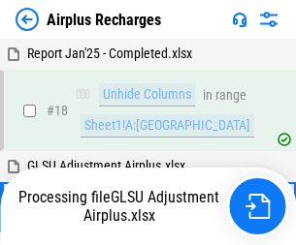
scroll to position [85, 0]
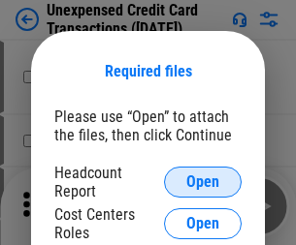
click at [203, 182] on span "Open" at bounding box center [202, 182] width 33 height 16
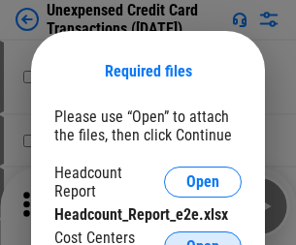
click at [203, 239] on span "Open" at bounding box center [202, 247] width 33 height 16
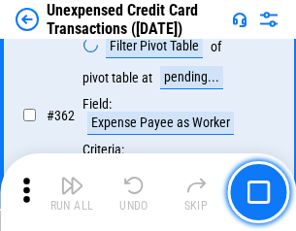
scroll to position [4986, 0]
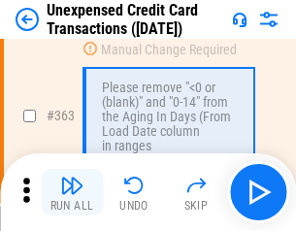
click at [72, 192] on img "button" at bounding box center [71, 185] width 23 height 23
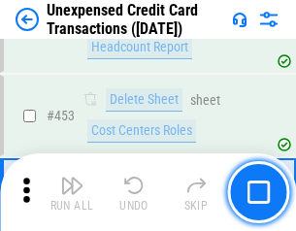
scroll to position [6612, 0]
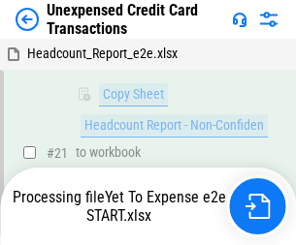
scroll to position [315, 0]
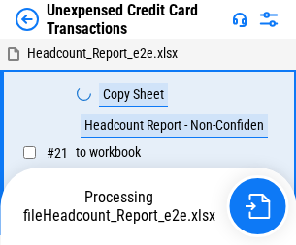
scroll to position [22, 0]
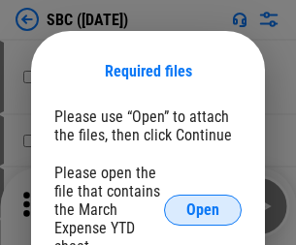
click at [203, 209] on span "Open" at bounding box center [202, 211] width 33 height 16
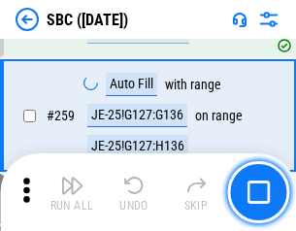
scroll to position [3789, 0]
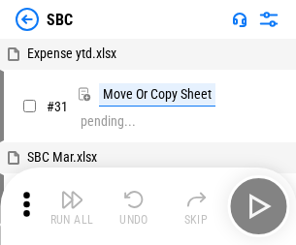
scroll to position [19, 0]
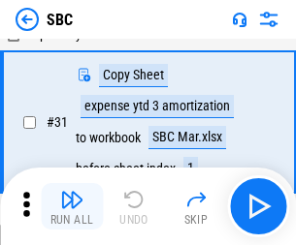
click at [72, 206] on img "button" at bounding box center [71, 199] width 23 height 23
